Goal: Register for event/course

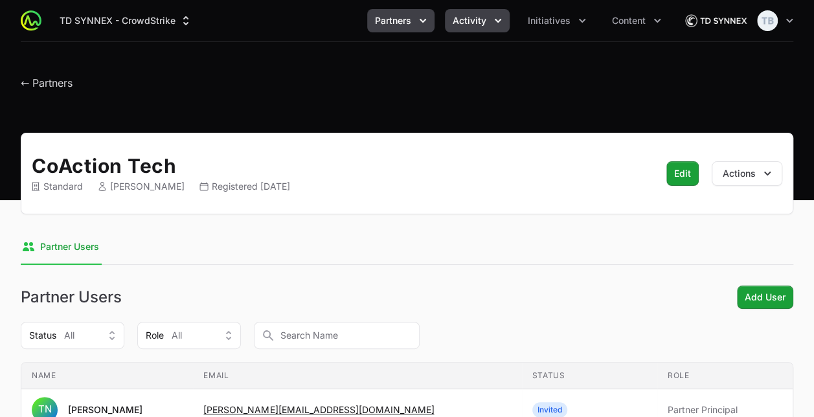
click at [487, 22] on button "Activity" at bounding box center [477, 20] width 65 height 23
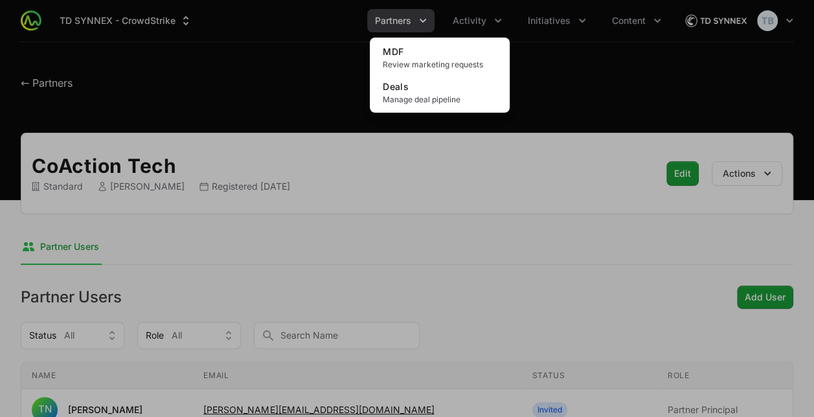
click at [411, 22] on div "Activity menu" at bounding box center [407, 208] width 814 height 417
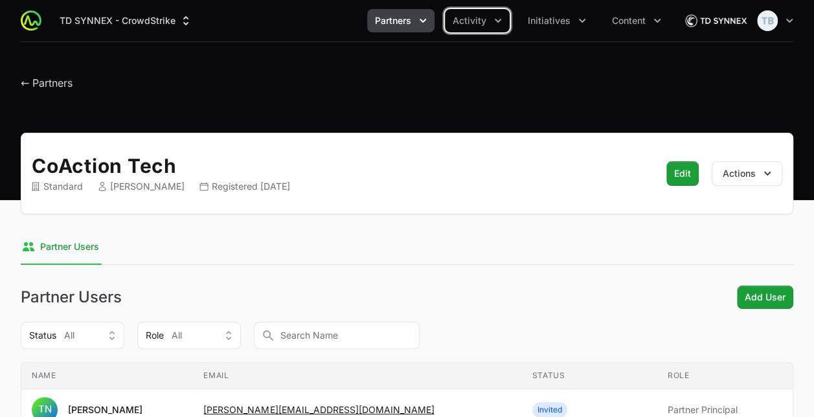
click at [411, 22] on span "Partners" at bounding box center [393, 20] width 36 height 13
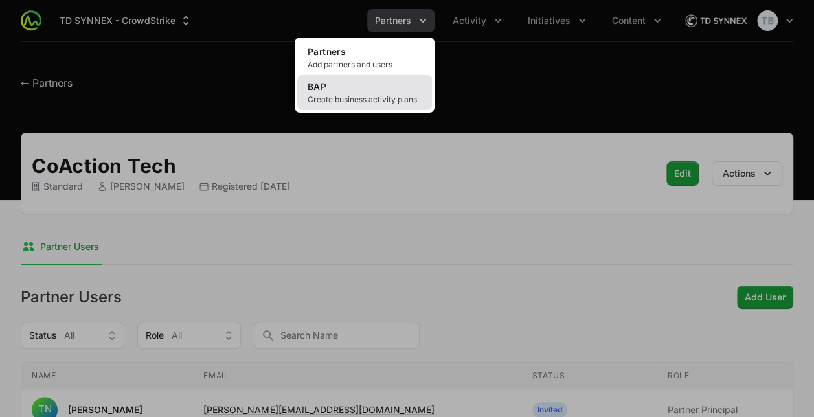
click at [398, 95] on span "Create business activity plans" at bounding box center [365, 100] width 114 height 10
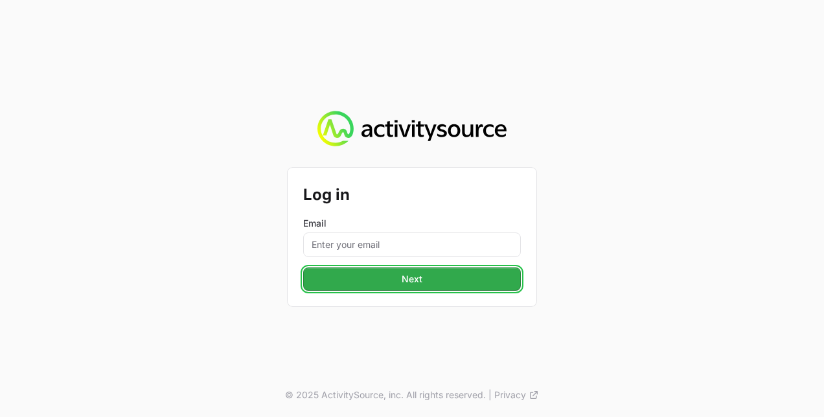
click at [430, 275] on button "Next" at bounding box center [412, 278] width 218 height 23
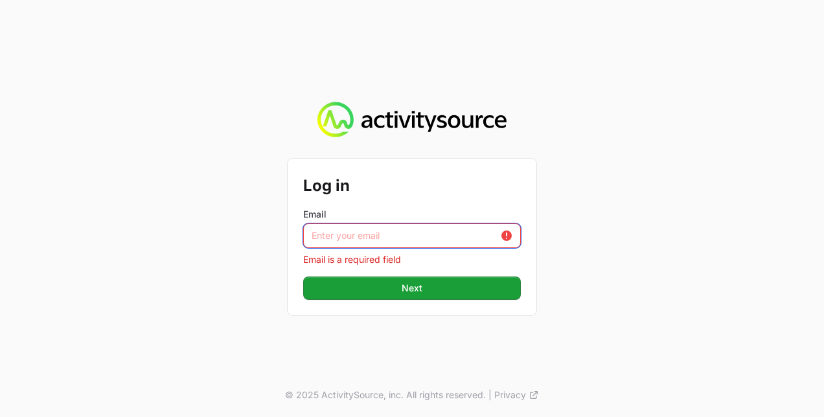
click at [400, 227] on input "Email" at bounding box center [412, 235] width 218 height 25
type input "[PERSON_NAME][EMAIL_ADDRESS][PERSON_NAME][DOMAIN_NAME]"
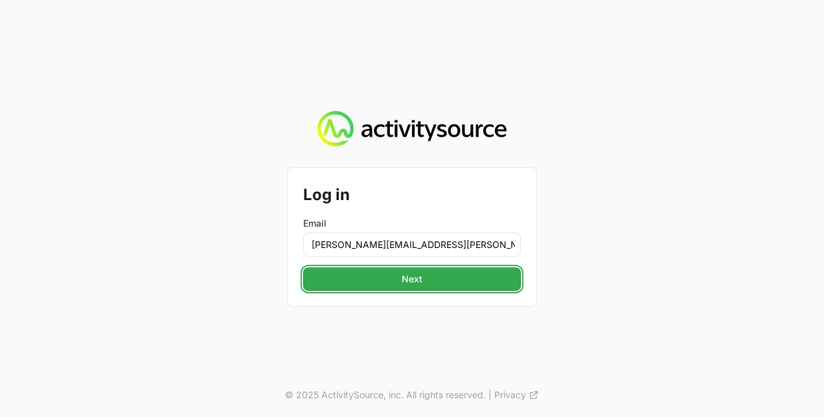
click at [406, 280] on span "Next" at bounding box center [411, 279] width 21 height 16
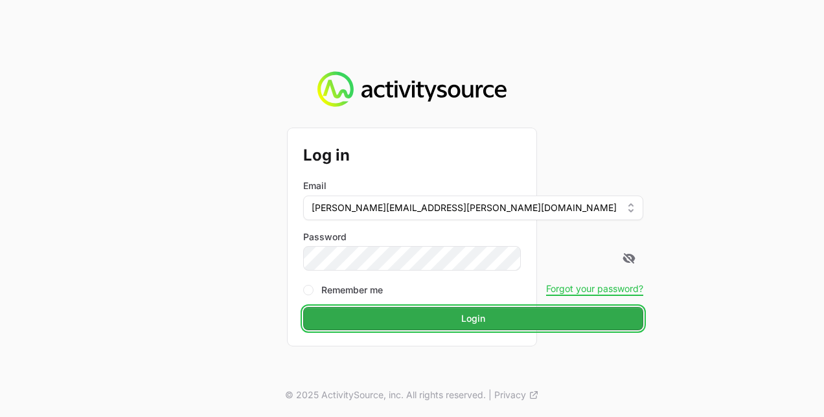
click at [461, 321] on span "Login" at bounding box center [473, 319] width 24 height 16
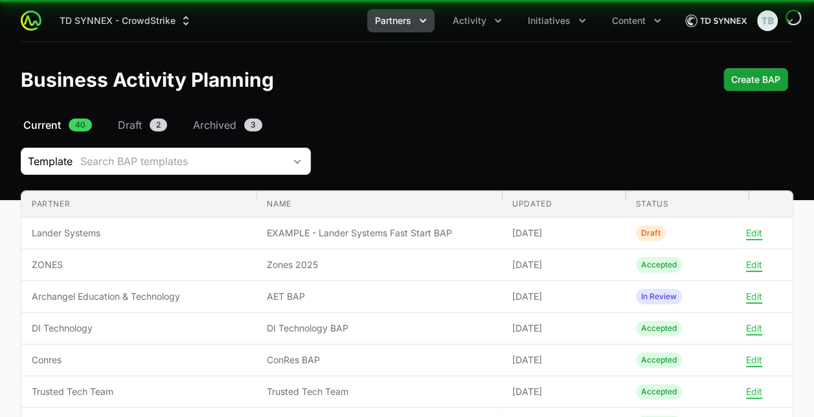
click at [308, 290] on span "AET BAP" at bounding box center [379, 296] width 225 height 13
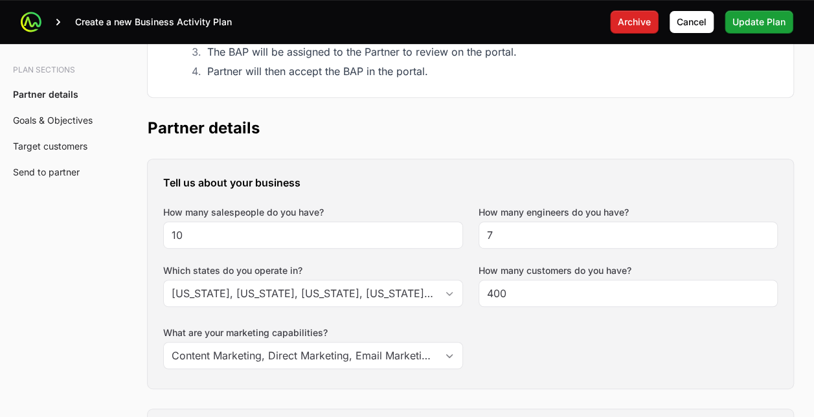
scroll to position [248, 0]
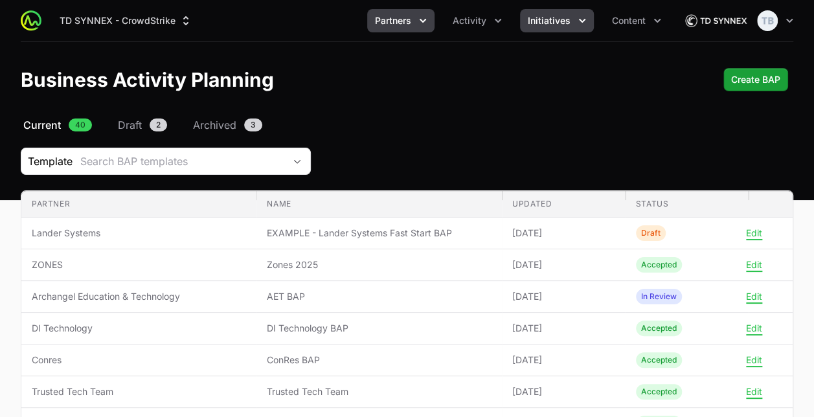
click at [548, 23] on span "Initiatives" at bounding box center [549, 20] width 43 height 13
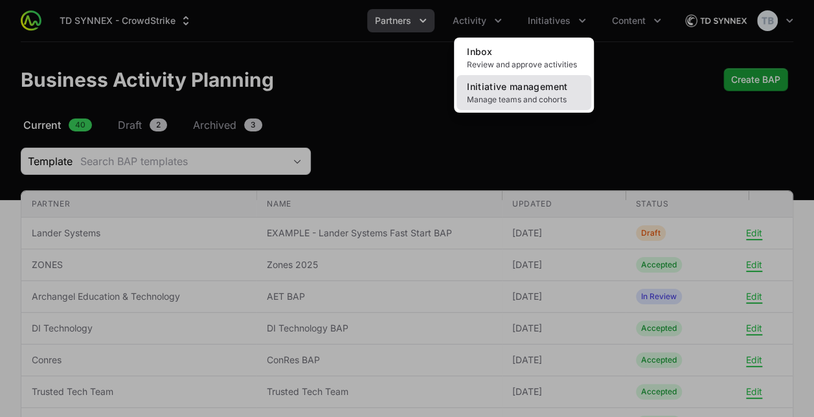
click at [544, 93] on link "Initiative management Manage teams and cohorts" at bounding box center [523, 92] width 135 height 35
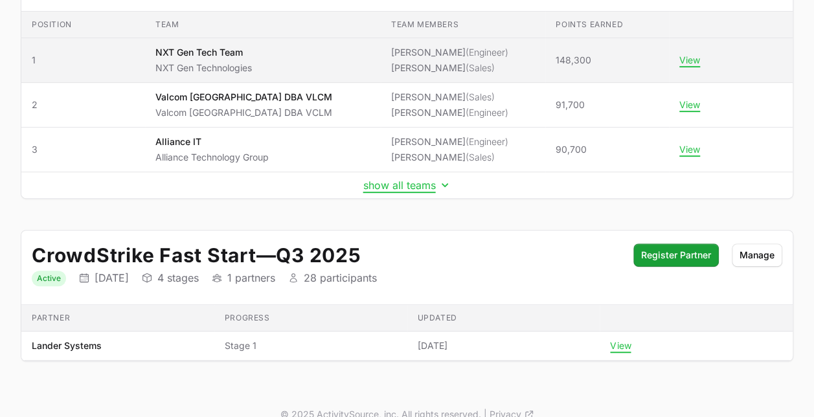
scroll to position [227, 0]
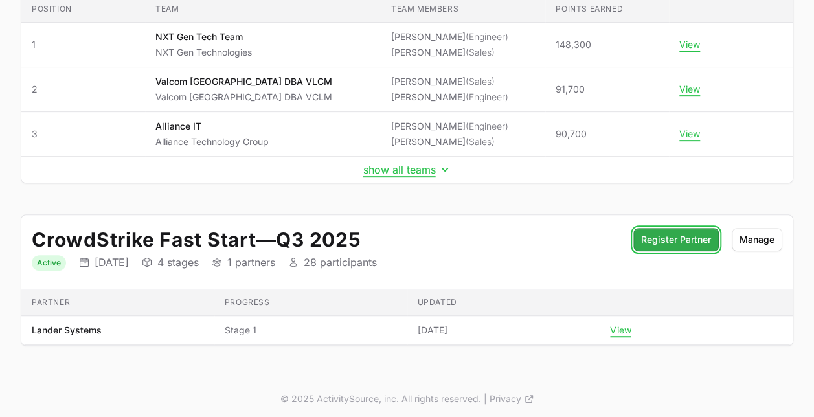
click at [674, 242] on span "Register Partner" at bounding box center [676, 240] width 70 height 16
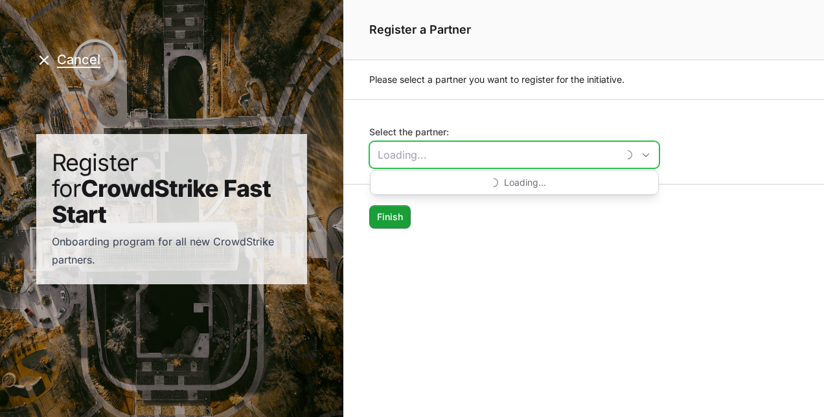
click at [469, 152] on input "Select the partner:" at bounding box center [493, 155] width 247 height 26
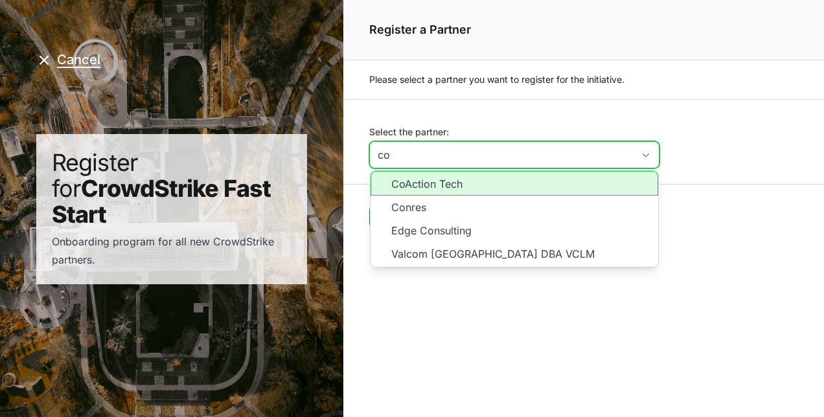
click at [447, 181] on li "CoAction Tech" at bounding box center [513, 183] width 287 height 25
type input "CoAction Tech"
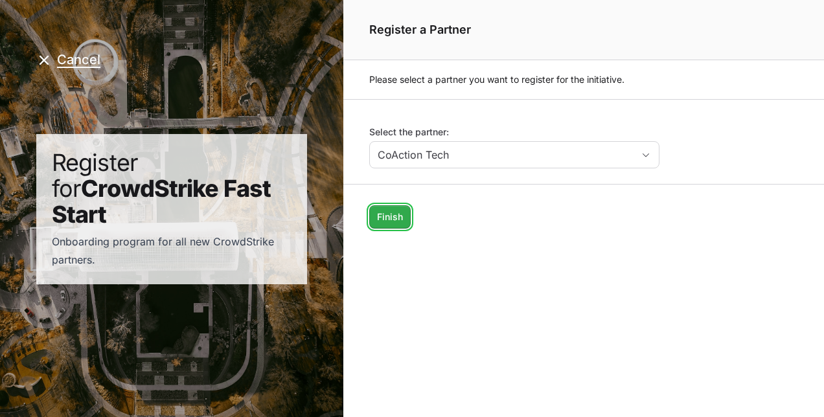
click at [392, 217] on span "Finish" at bounding box center [390, 217] width 26 height 16
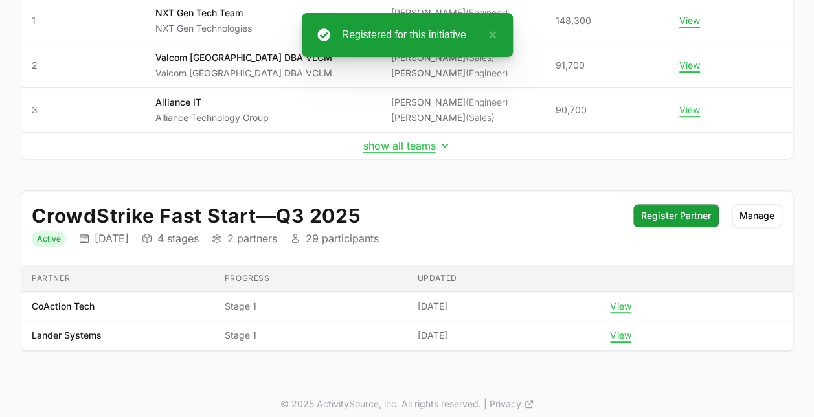
scroll to position [255, 0]
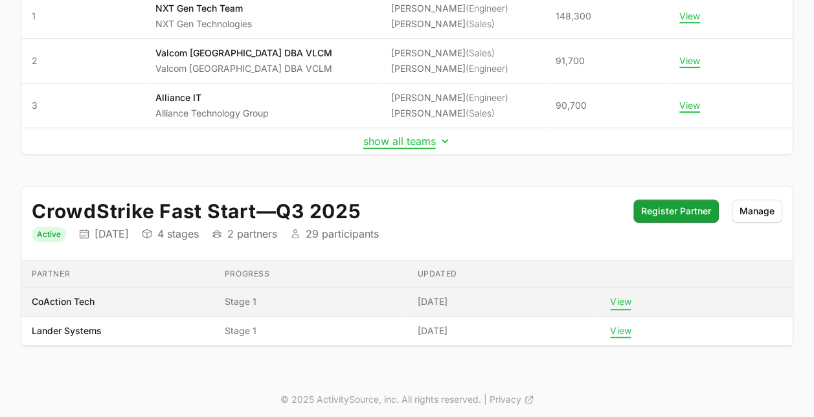
click at [631, 297] on button "View" at bounding box center [620, 302] width 21 height 12
